Goal: Go to known website: Access a specific website the user already knows

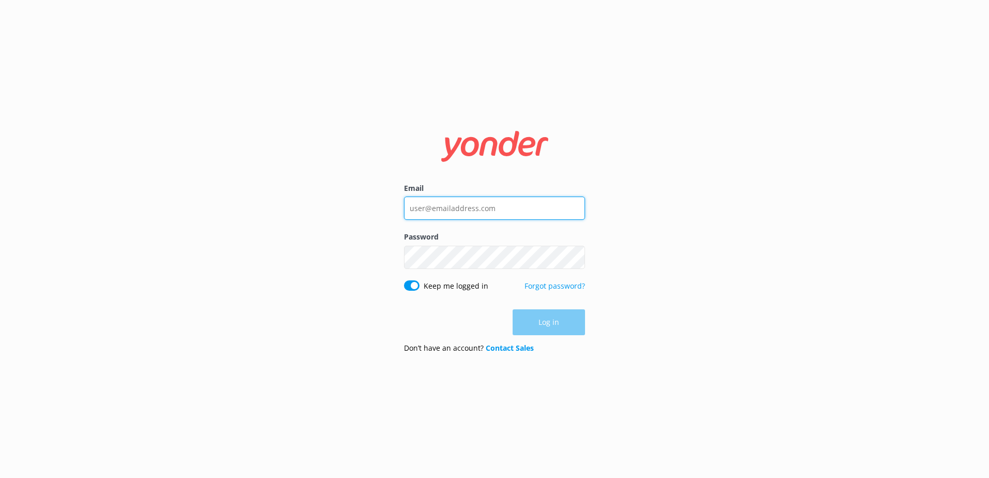
type input "[EMAIL_ADDRESS][DOMAIN_NAME]"
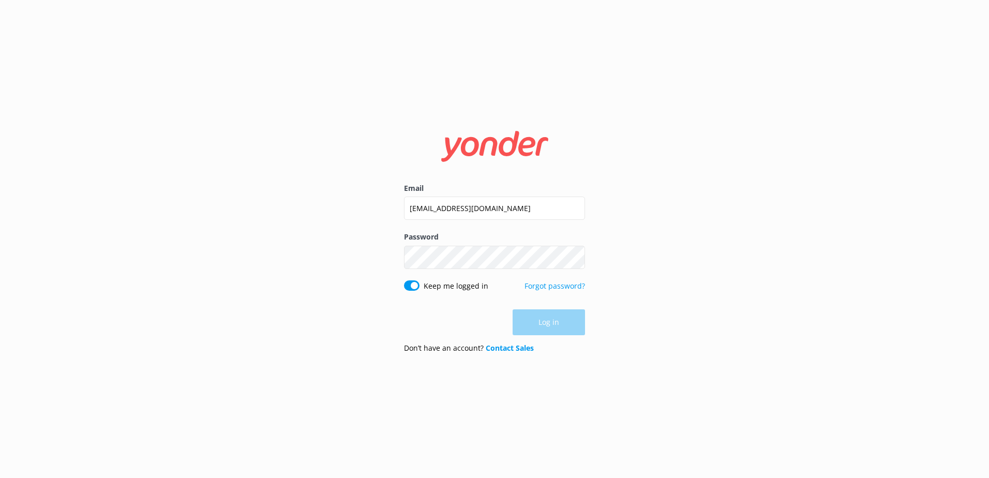
click at [539, 321] on div "Log in" at bounding box center [494, 322] width 181 height 26
click at [531, 321] on button "Log in" at bounding box center [549, 323] width 72 height 26
